Goal: Transaction & Acquisition: Subscribe to service/newsletter

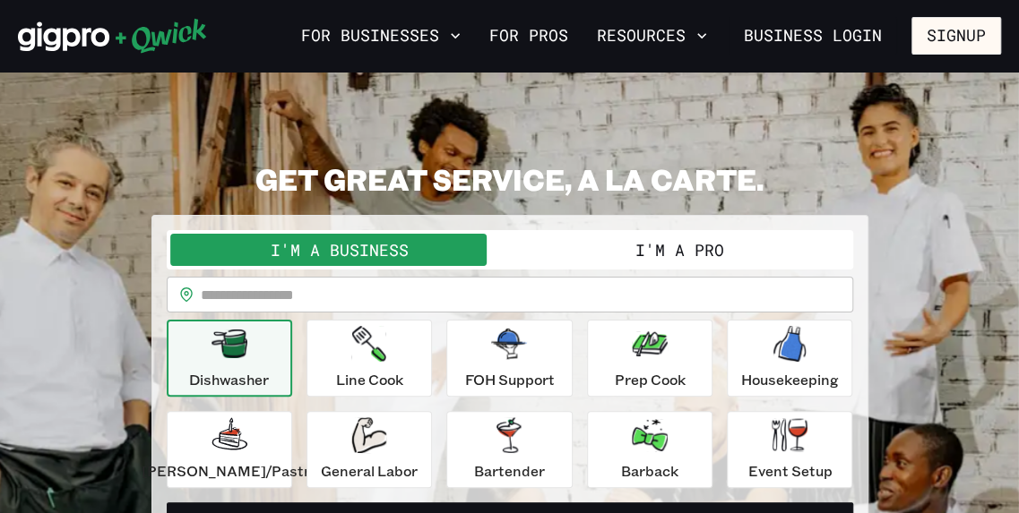
click at [940, 44] on button "Signup" at bounding box center [956, 36] width 90 height 38
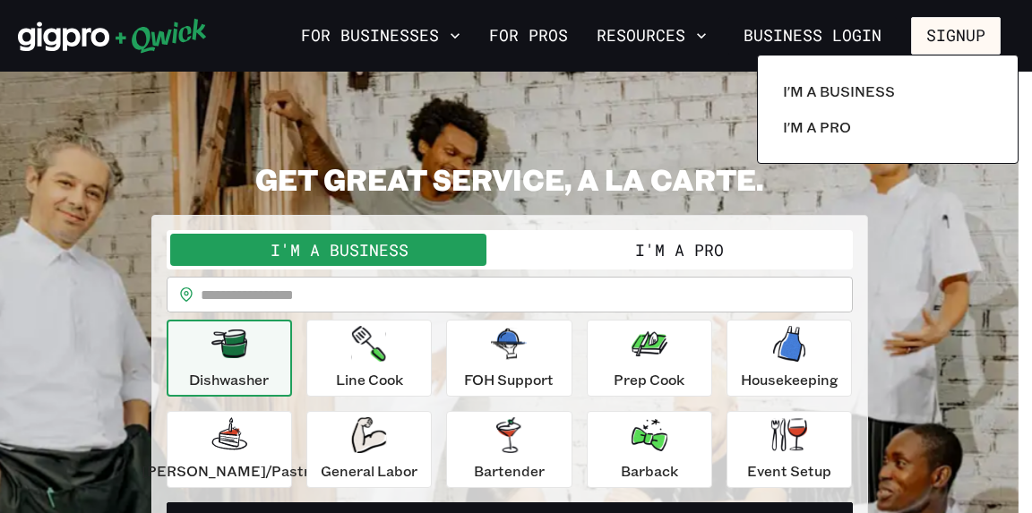
click at [618, 101] on div at bounding box center [516, 256] width 1032 height 513
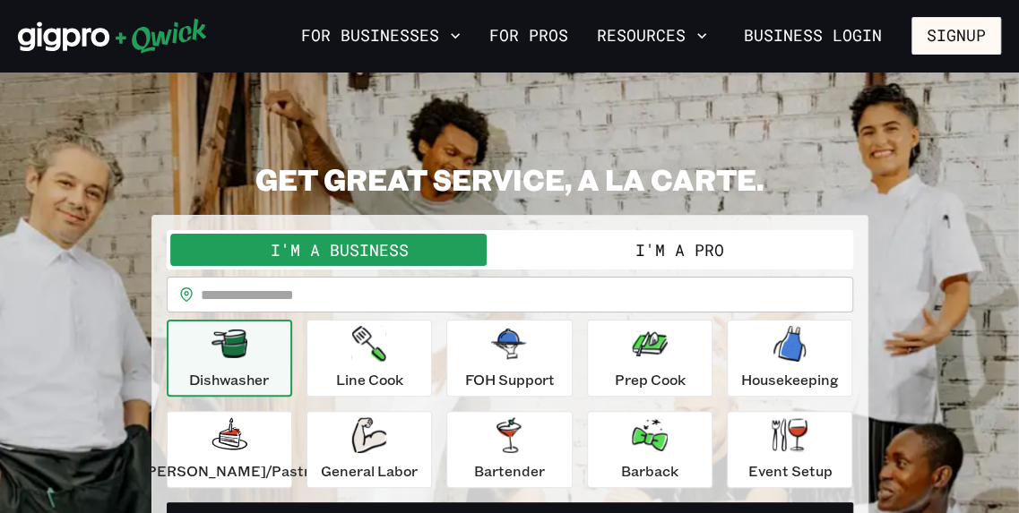
click at [976, 46] on button "Signup" at bounding box center [956, 36] width 90 height 38
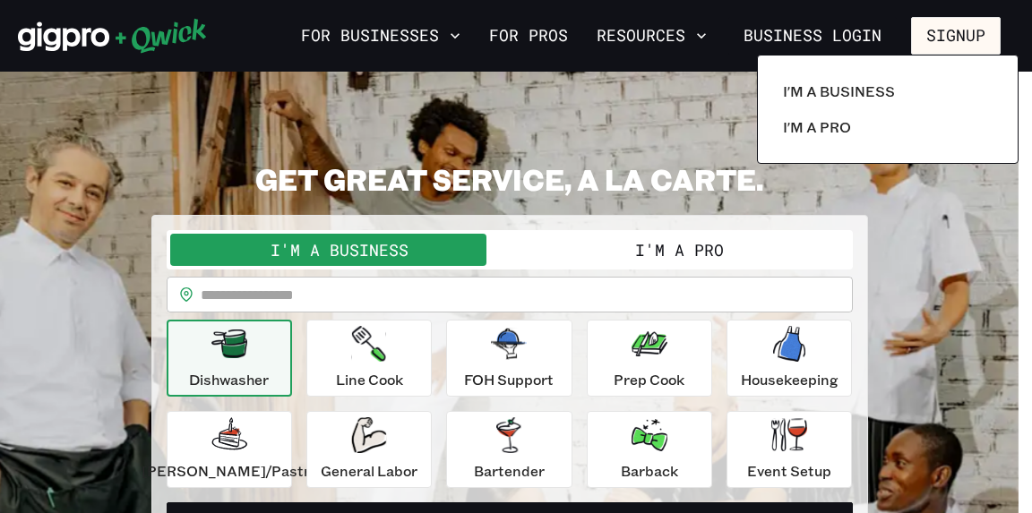
click at [853, 135] on link "I'm a Pro" at bounding box center [888, 127] width 224 height 36
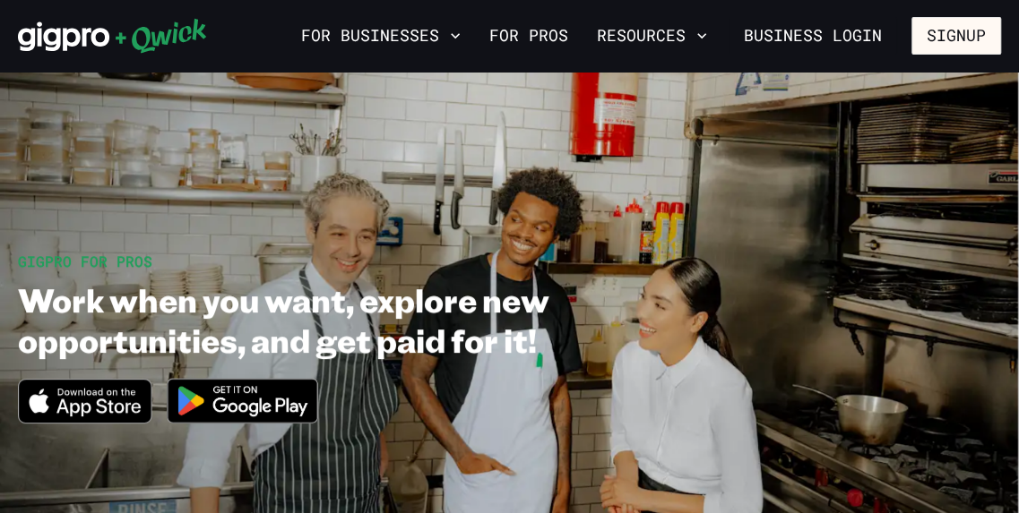
click at [963, 30] on button "Signup" at bounding box center [956, 36] width 90 height 38
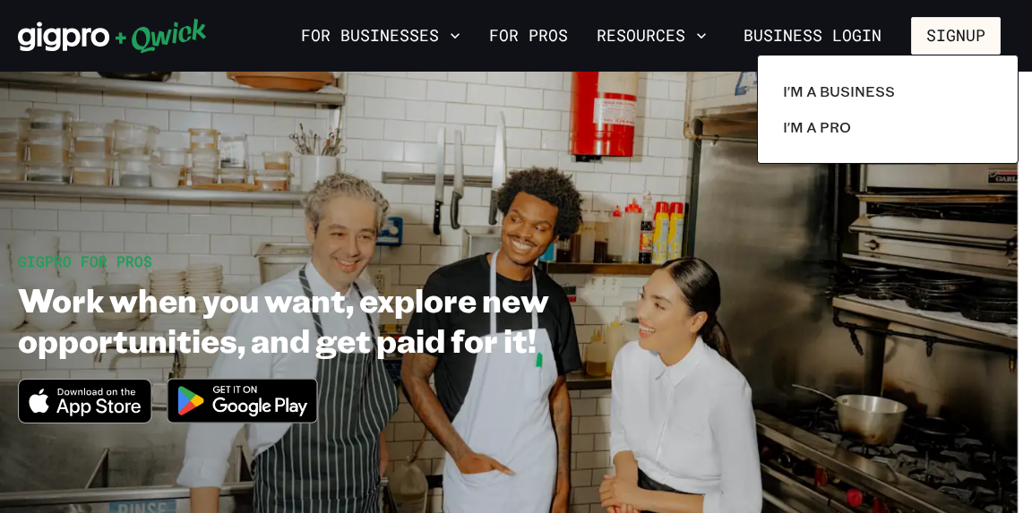
click at [867, 138] on link "I'm a Pro" at bounding box center [888, 127] width 224 height 36
click at [864, 130] on link "I'm a Pro" at bounding box center [888, 127] width 224 height 36
click at [970, 42] on div at bounding box center [516, 256] width 1032 height 513
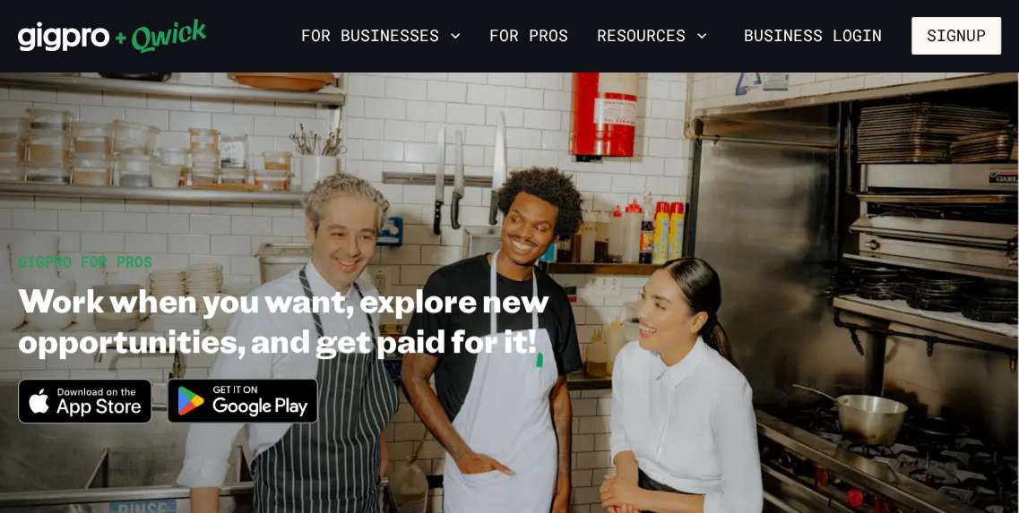
click at [953, 31] on button "Signup" at bounding box center [956, 36] width 90 height 38
click at [962, 26] on button "Signup" at bounding box center [956, 36] width 90 height 38
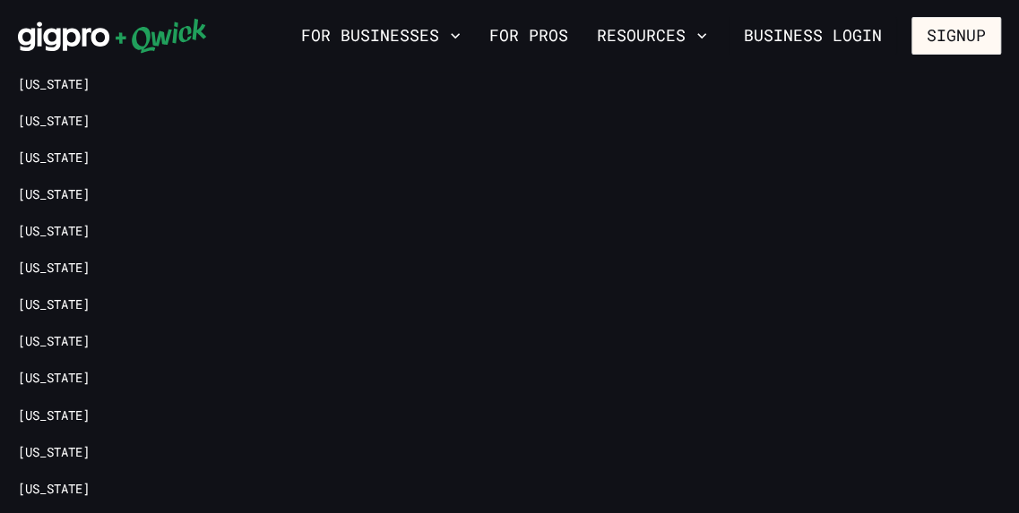
scroll to position [4011, 0]
